Goal: Information Seeking & Learning: Learn about a topic

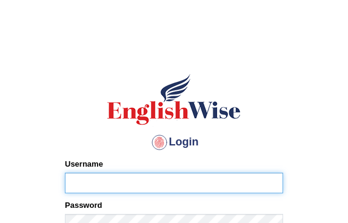
type input "diksha_pte"
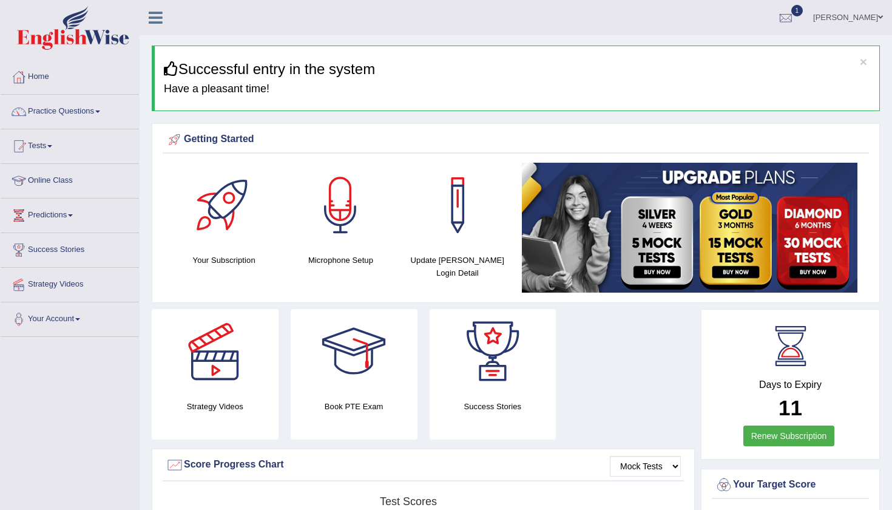
click at [795, 16] on div at bounding box center [786, 18] width 18 height 18
click at [758, 53] on link "PEW3 Oct 12, 2025 Exam evaluated" at bounding box center [713, 54] width 168 height 25
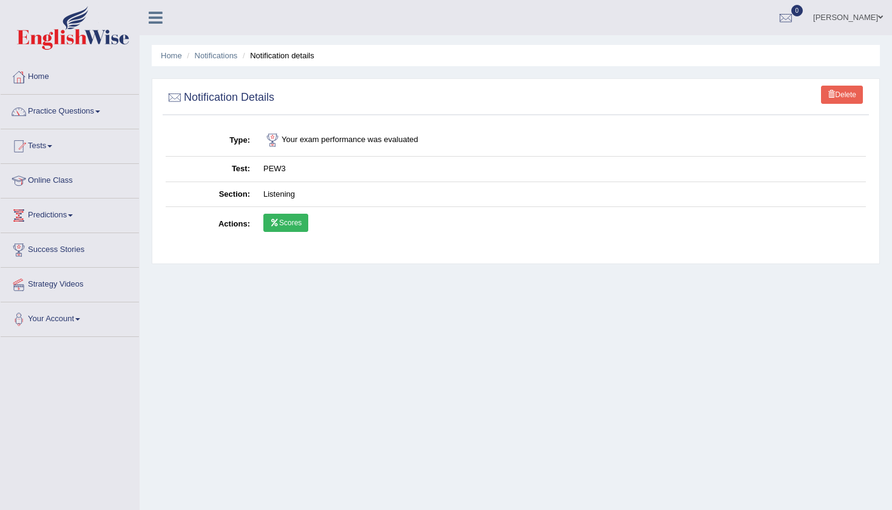
click at [296, 225] on link "Scores" at bounding box center [285, 223] width 45 height 18
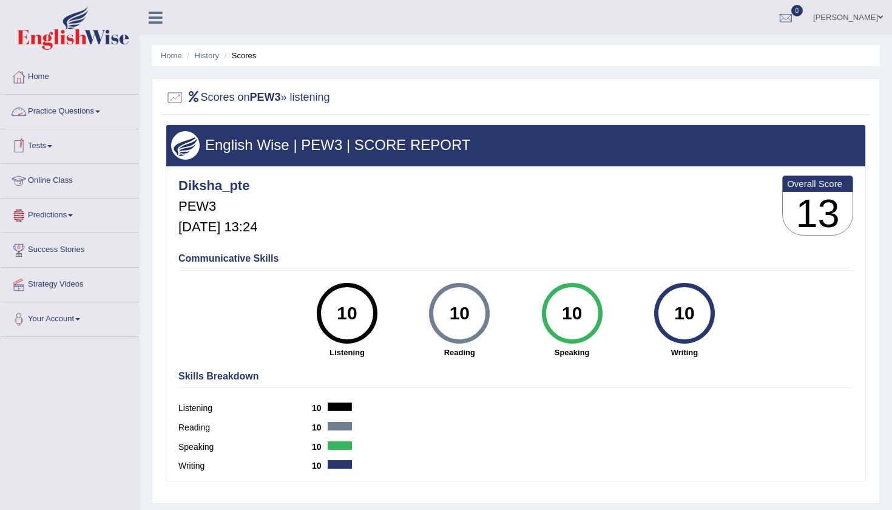
click at [55, 140] on link "Tests" at bounding box center [70, 144] width 138 height 30
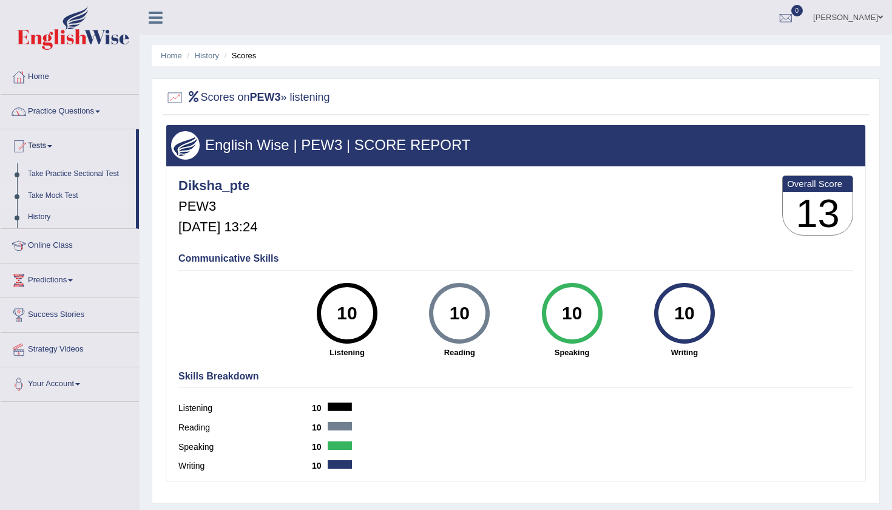
click at [62, 197] on link "Take Mock Test" at bounding box center [79, 196] width 114 height 22
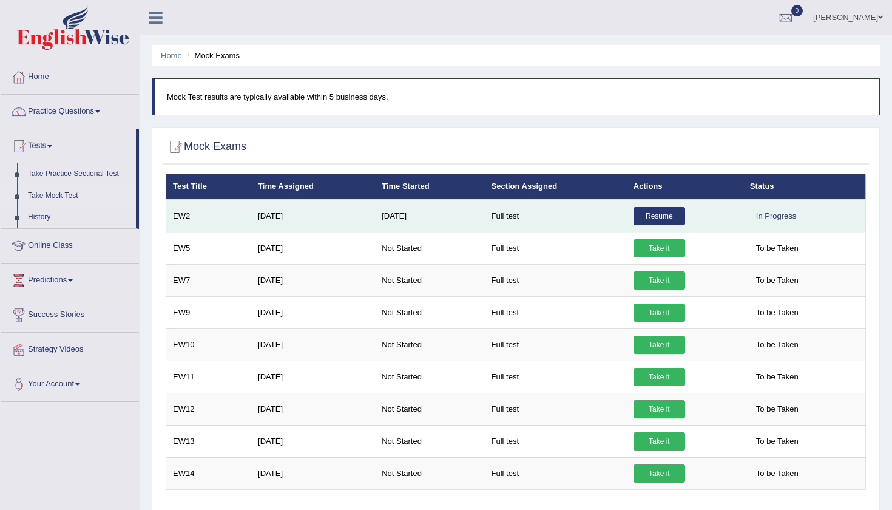
click at [674, 219] on link "Resume" at bounding box center [660, 216] width 52 height 18
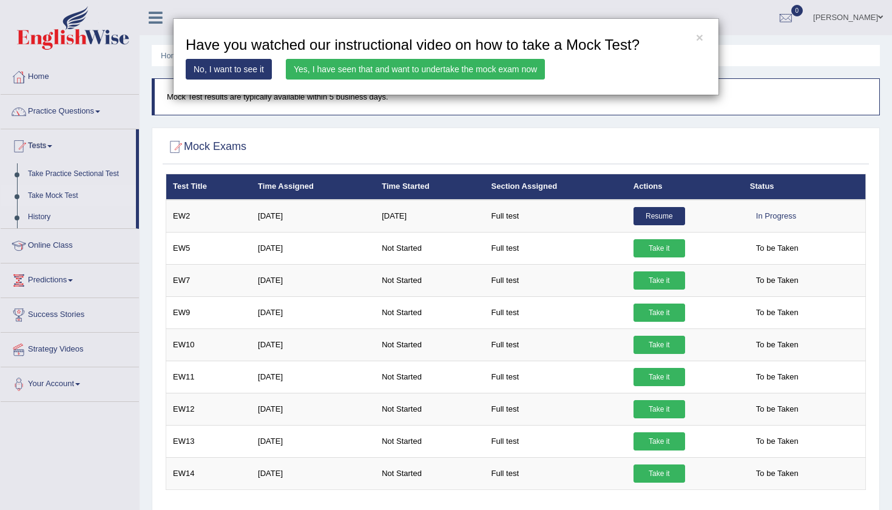
click at [365, 72] on link "Yes, I have seen that and want to undertake the mock exam now" at bounding box center [415, 69] width 259 height 21
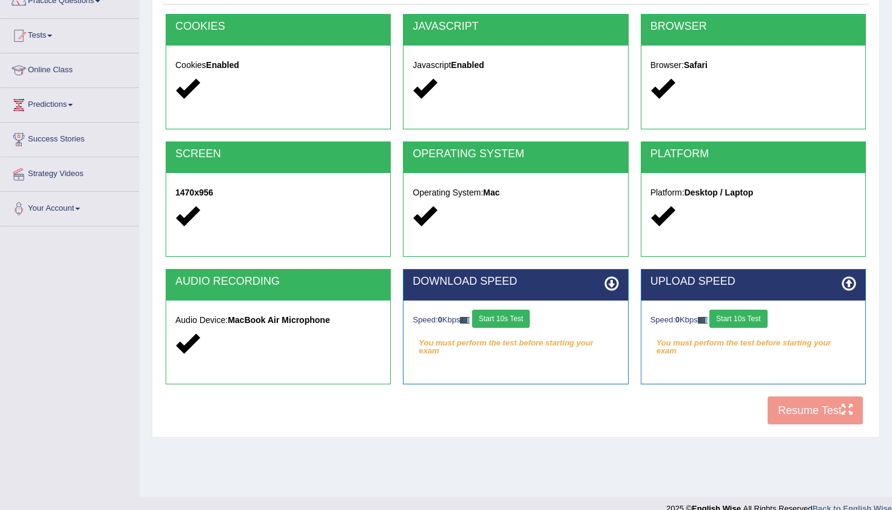
scroll to position [115, 0]
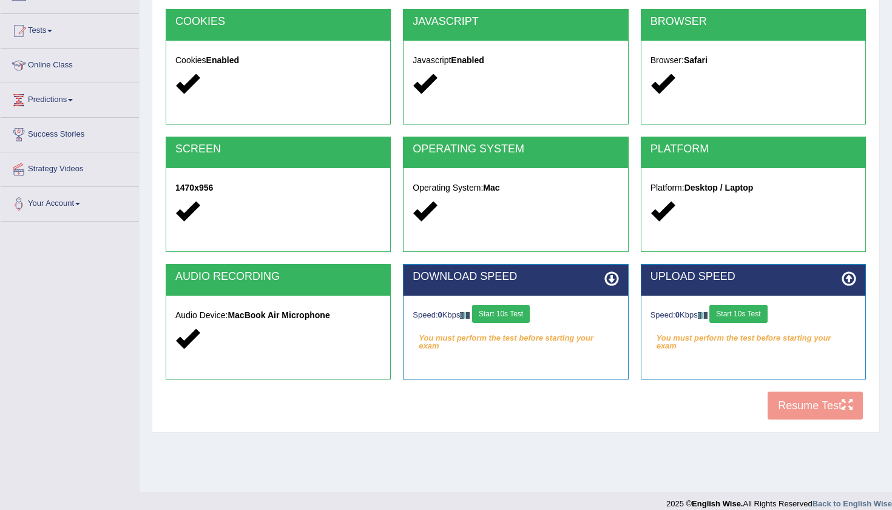
click at [523, 308] on button "Start 10s Test" at bounding box center [501, 314] width 58 height 18
click at [760, 308] on div "Speed: 0 Kbps Start 10s Test" at bounding box center [754, 315] width 206 height 21
click at [744, 314] on button "Start 10s Test" at bounding box center [739, 314] width 58 height 18
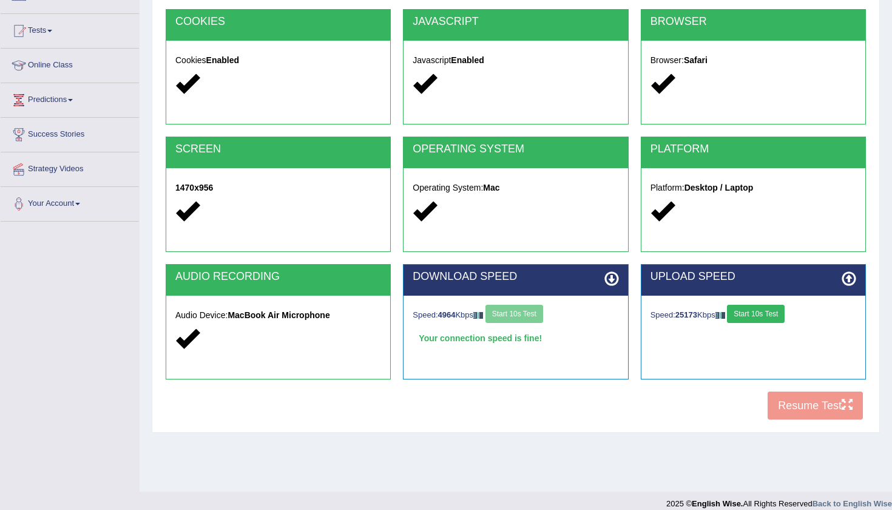
click at [803, 407] on div "COOKIES Cookies Enabled JAVASCRIPT Javascript Enabled BROWSER Browser: Safari S…" at bounding box center [516, 217] width 707 height 417
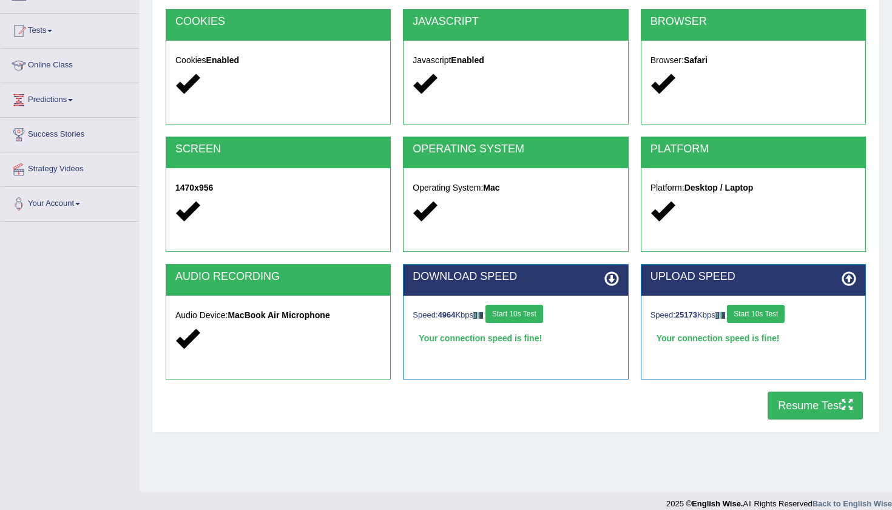
click at [804, 402] on button "Resume Test" at bounding box center [815, 406] width 95 height 28
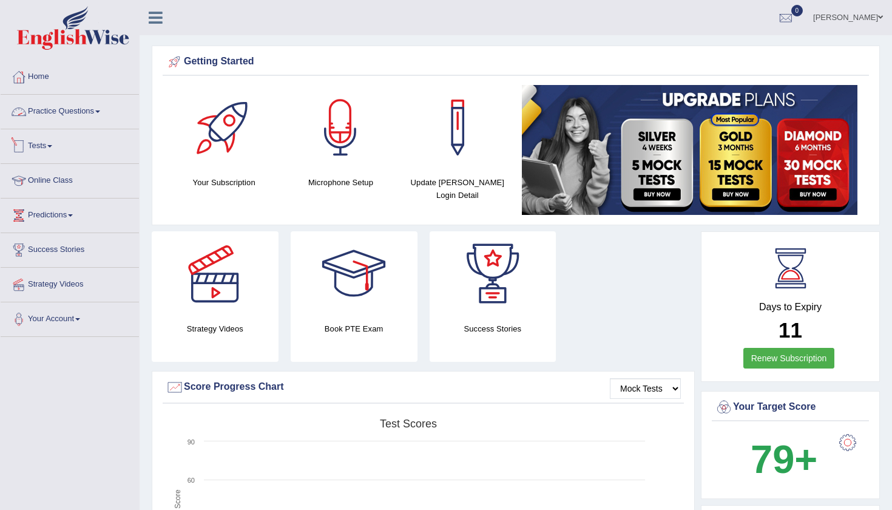
click at [46, 140] on link "Tests" at bounding box center [70, 144] width 138 height 30
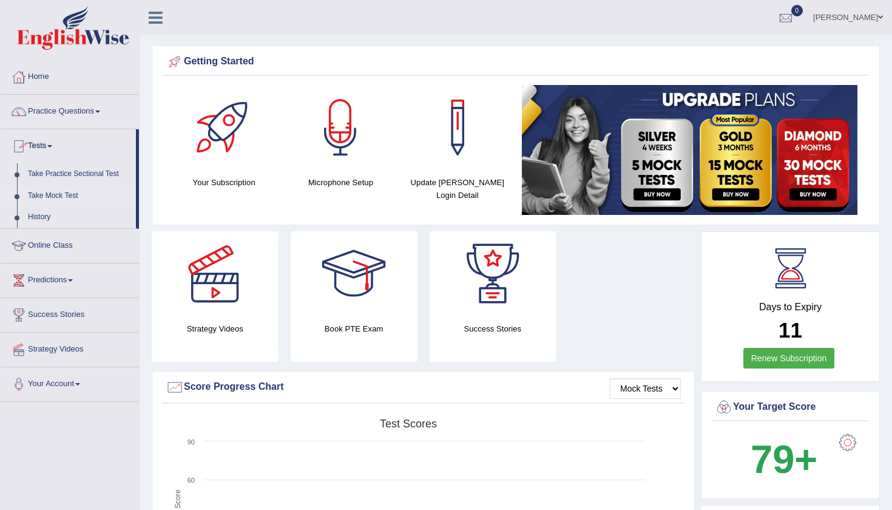
click at [49, 192] on link "Take Mock Test" at bounding box center [79, 196] width 114 height 22
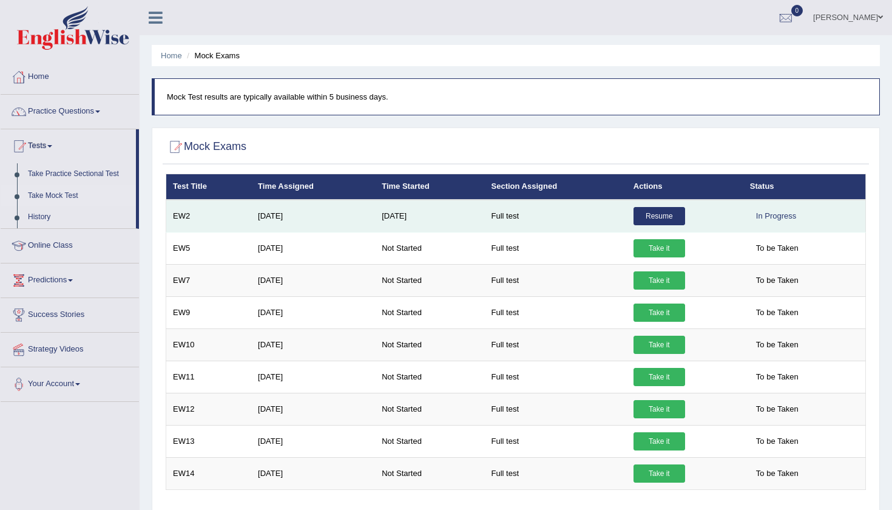
click at [662, 210] on link "Resume" at bounding box center [660, 216] width 52 height 18
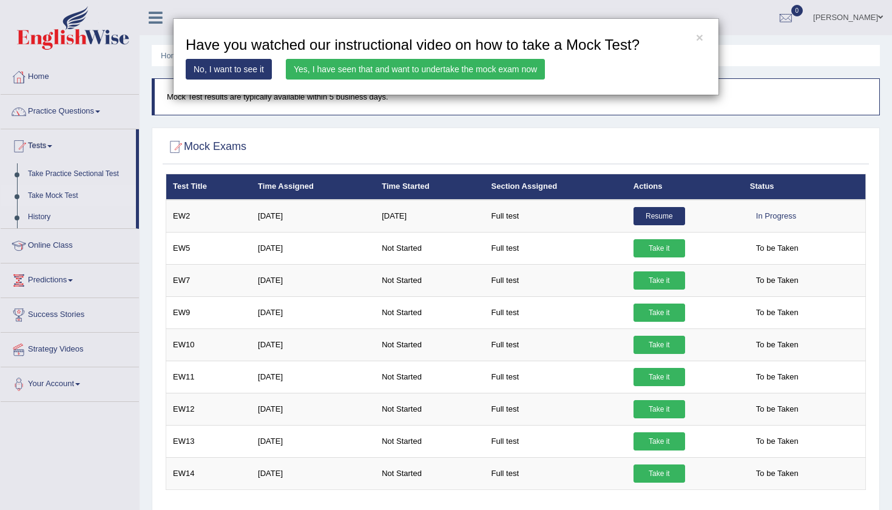
click at [411, 63] on link "Yes, I have seen that and want to undertake the mock exam now" at bounding box center [415, 69] width 259 height 21
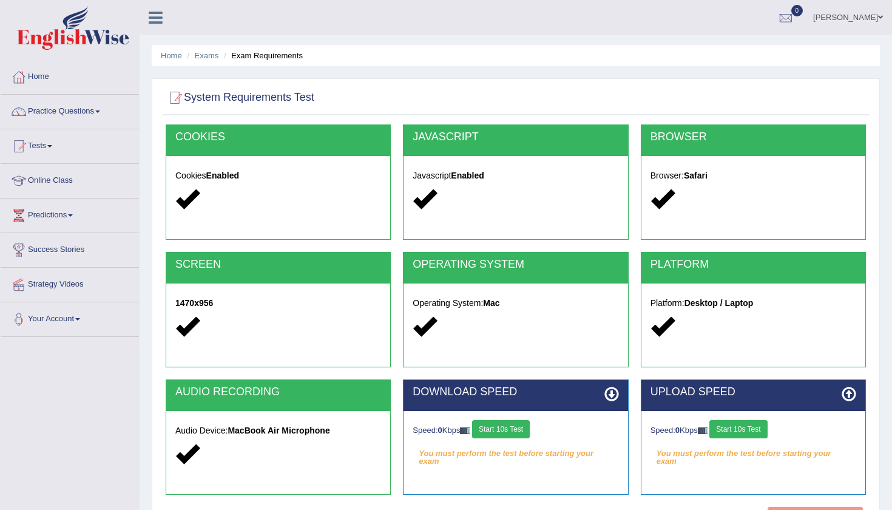
click at [511, 427] on button "Start 10s Test" at bounding box center [501, 429] width 58 height 18
click at [734, 421] on button "Start 10s Test" at bounding box center [739, 429] width 58 height 18
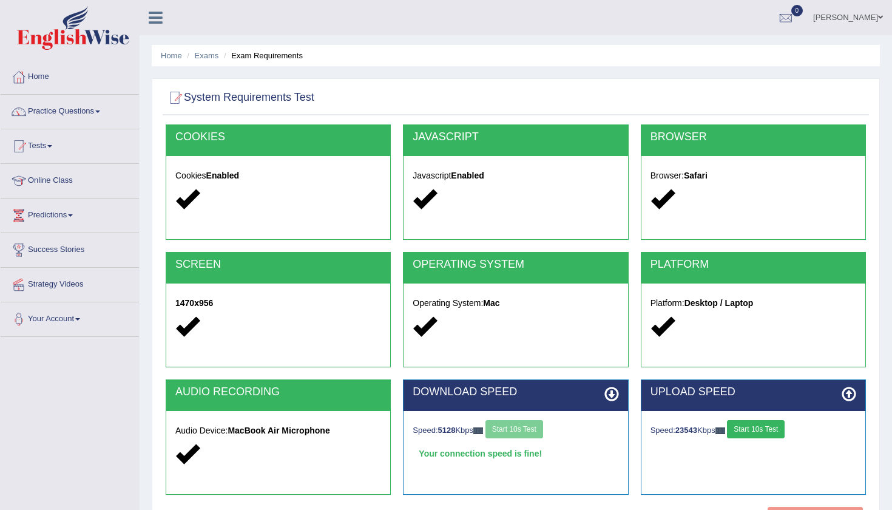
click at [771, 432] on button "Start 10s Test" at bounding box center [756, 429] width 58 height 18
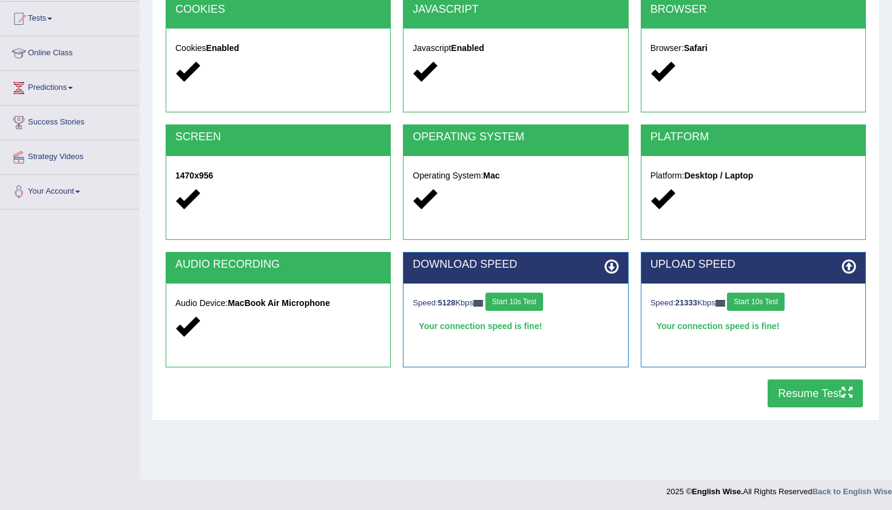
scroll to position [127, 0]
click at [803, 392] on button "Resume Test" at bounding box center [815, 393] width 95 height 28
click at [63, 59] on link "Online Class" at bounding box center [70, 51] width 138 height 30
click at [50, 22] on link "Tests" at bounding box center [70, 17] width 138 height 30
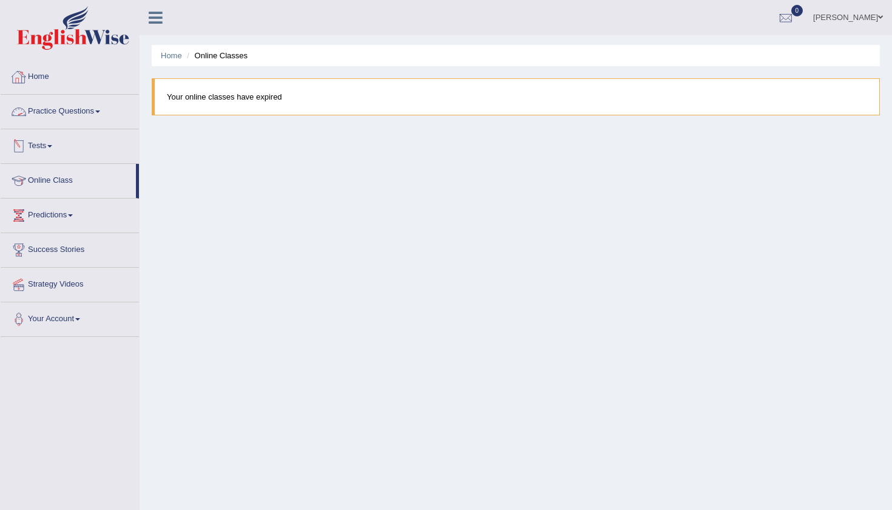
click at [60, 149] on link "Tests" at bounding box center [70, 144] width 138 height 30
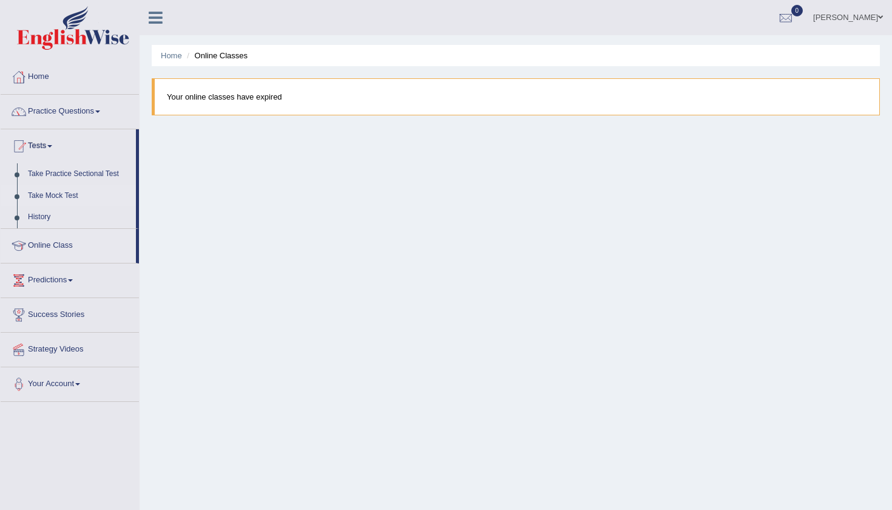
click at [58, 197] on link "Take Mock Test" at bounding box center [79, 196] width 114 height 22
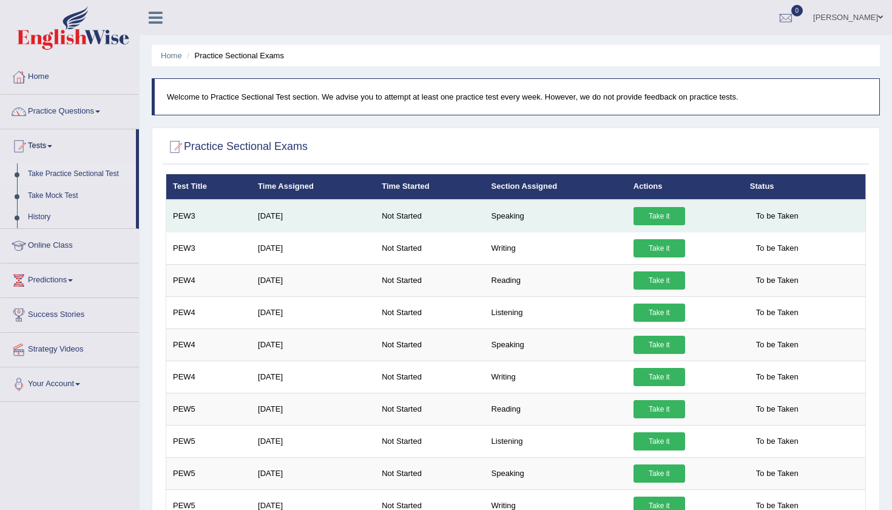
click at [662, 216] on link "Take it" at bounding box center [660, 216] width 52 height 18
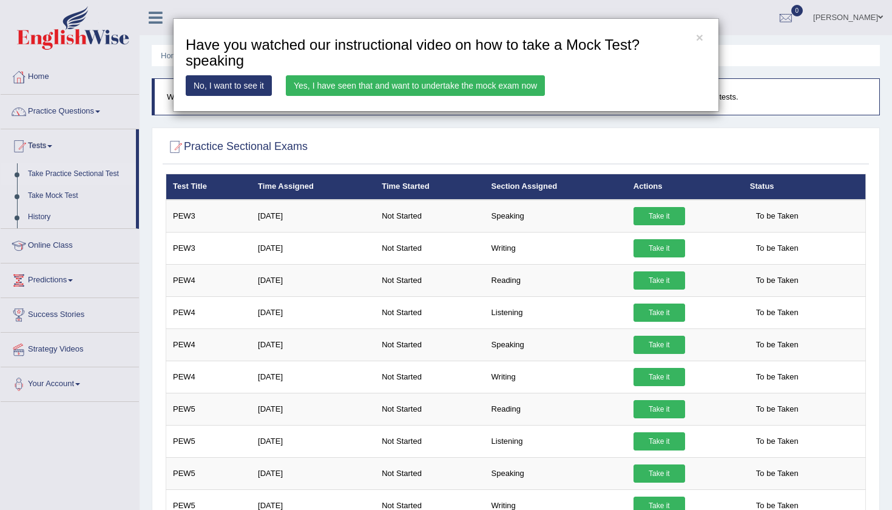
click at [497, 72] on div "× Have you watched our instructional video on how to take a Mock Test?speaking …" at bounding box center [446, 64] width 546 height 93
click at [495, 80] on link "Yes, I have seen that and want to undertake the mock exam now" at bounding box center [415, 85] width 259 height 21
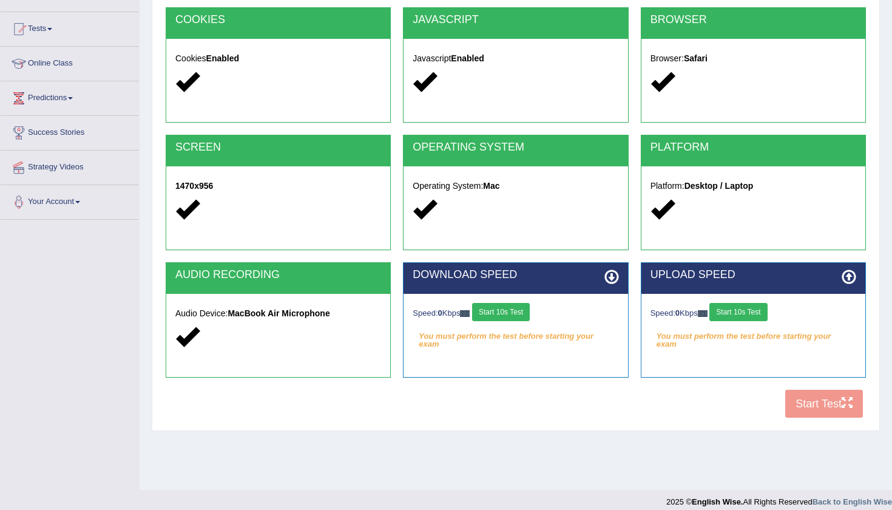
scroll to position [114, 0]
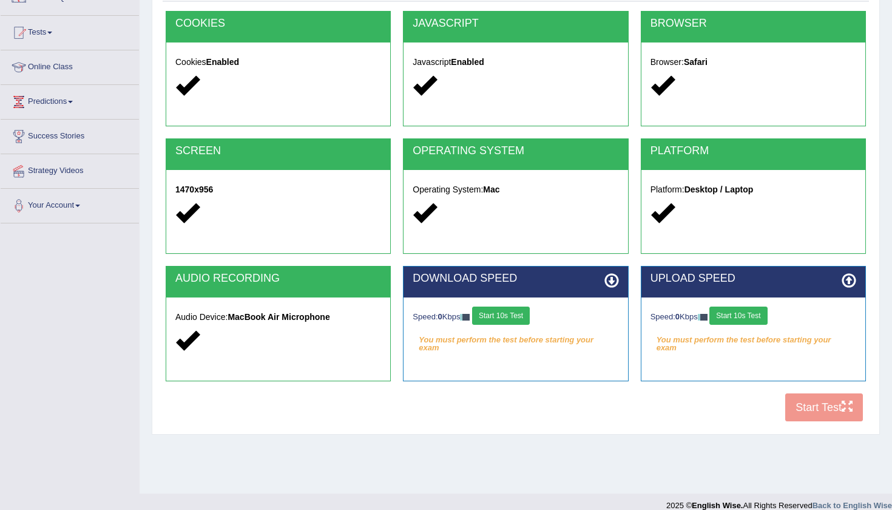
click at [521, 311] on button "Start 10s Test" at bounding box center [501, 316] width 58 height 18
click at [751, 309] on button "Start 10s Test" at bounding box center [739, 316] width 58 height 18
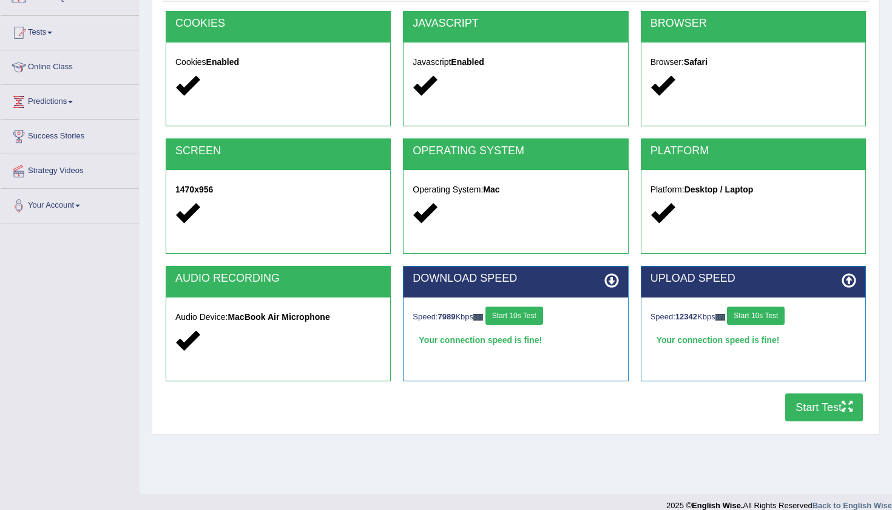
click at [822, 408] on button "Start Test" at bounding box center [824, 407] width 78 height 28
click at [64, 70] on link "Online Class" at bounding box center [70, 65] width 138 height 30
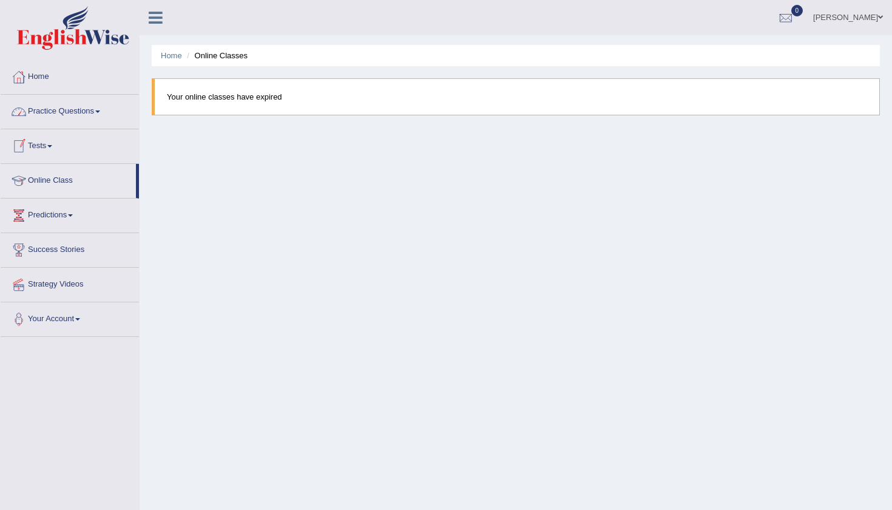
click at [74, 105] on link "Practice Questions" at bounding box center [70, 110] width 138 height 30
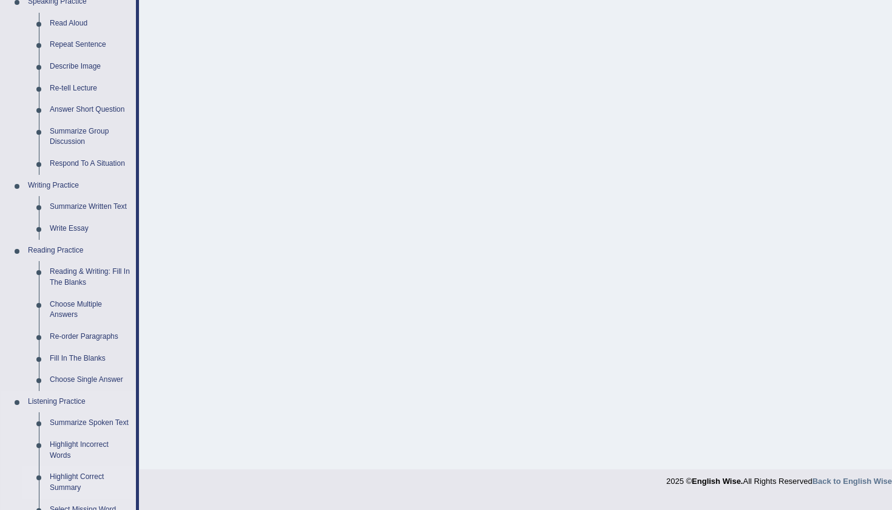
scroll to position [141, 0]
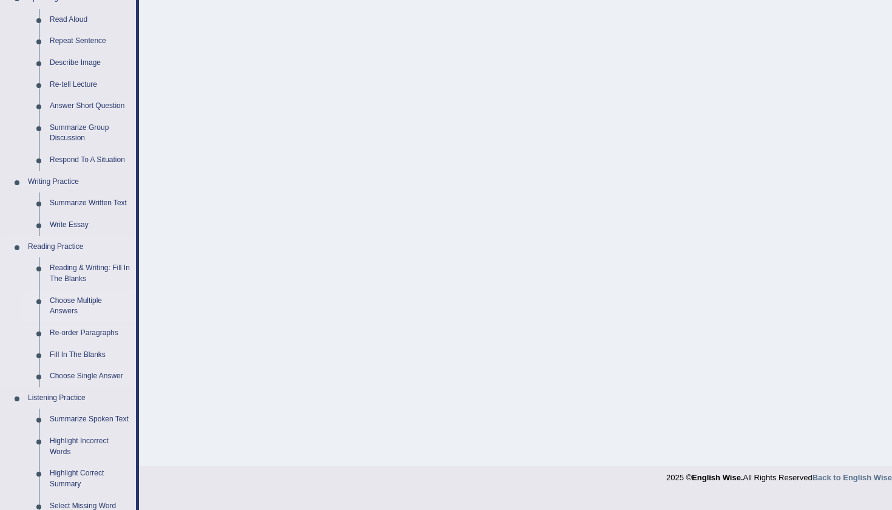
click at [76, 293] on link "Choose Multiple Answers" at bounding box center [90, 306] width 92 height 32
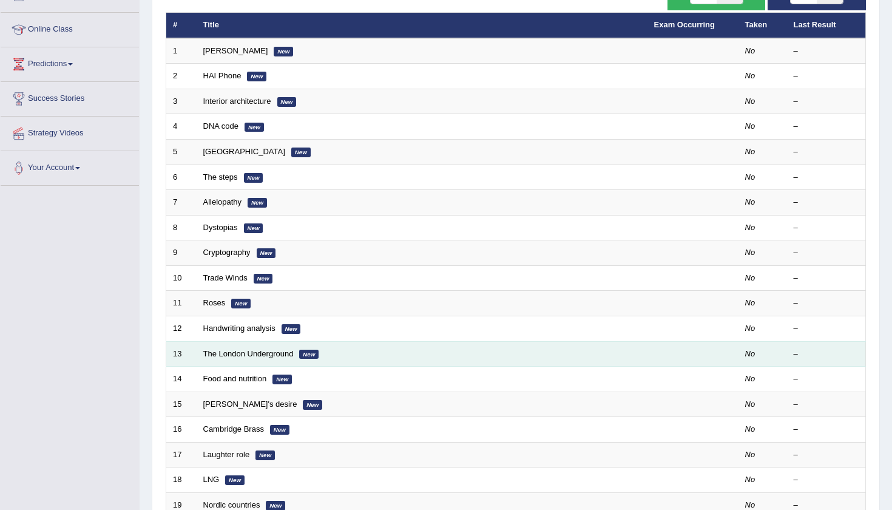
scroll to position [143, 0]
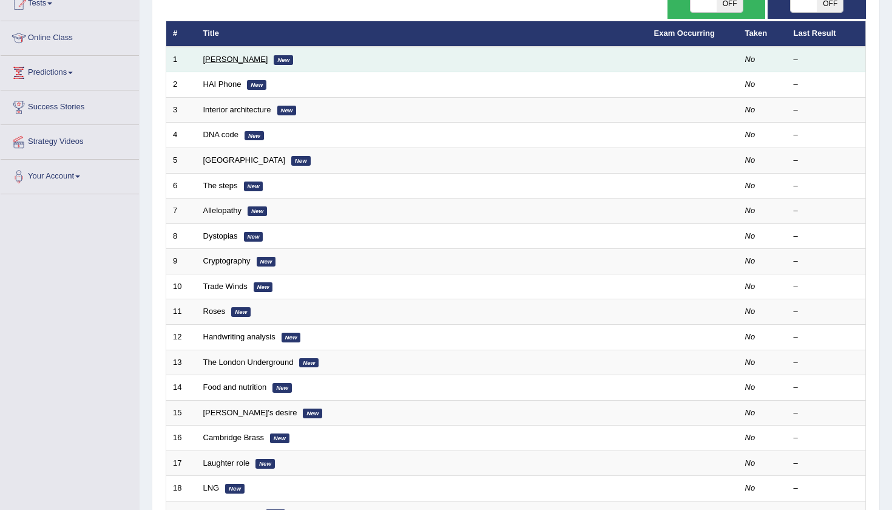
click at [236, 55] on link "[PERSON_NAME]" at bounding box center [235, 59] width 65 height 9
